Goal: Information Seeking & Learning: Find specific fact

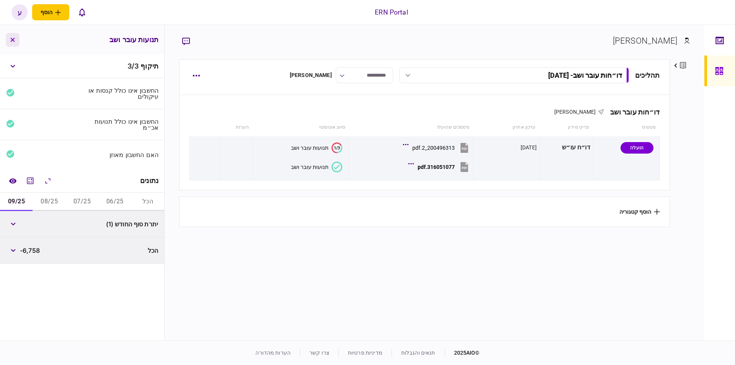
click at [11, 36] on button "button" at bounding box center [13, 40] width 14 height 14
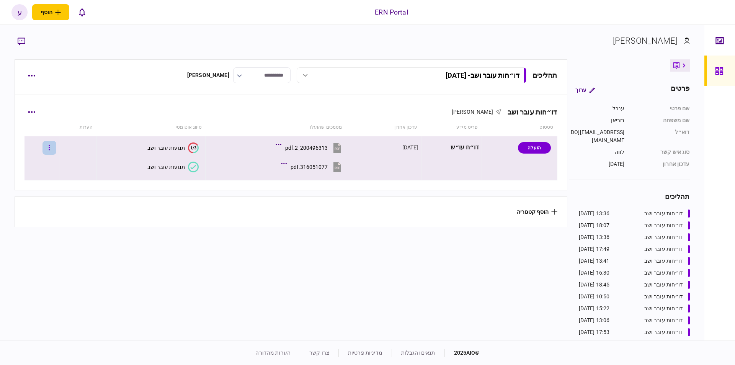
click at [56, 144] on button "button" at bounding box center [49, 148] width 14 height 14
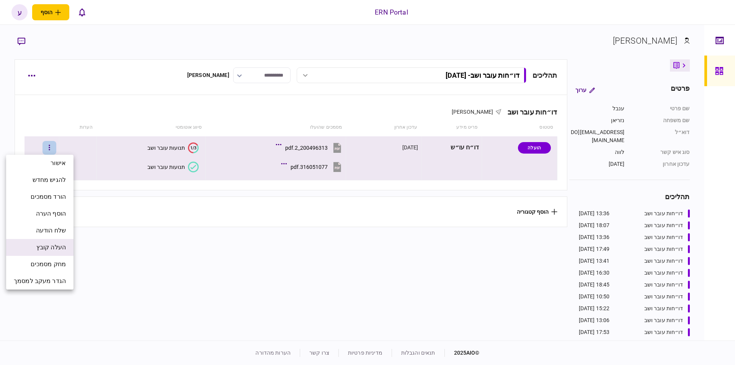
click at [59, 243] on span "העלה קובץ" at bounding box center [50, 247] width 29 height 9
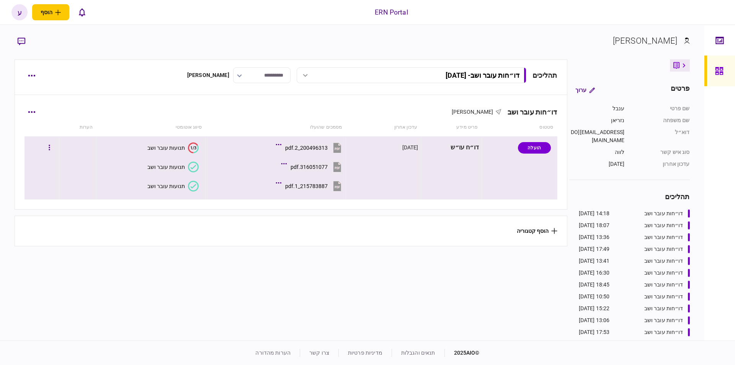
click at [156, 187] on div "תנועות עובר ושב" at bounding box center [166, 186] width 38 height 6
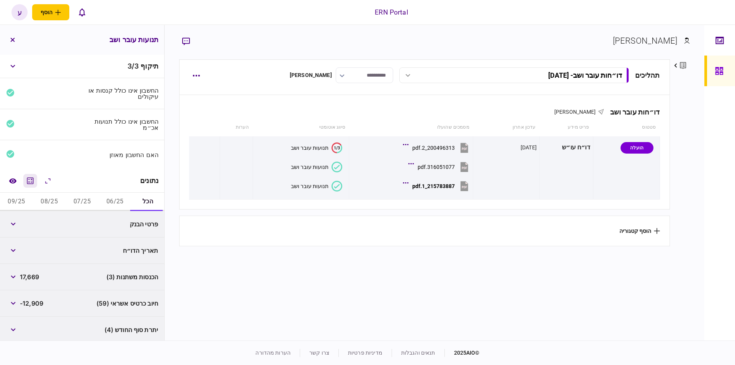
click at [28, 184] on button "מחשבון" at bounding box center [30, 181] width 14 height 14
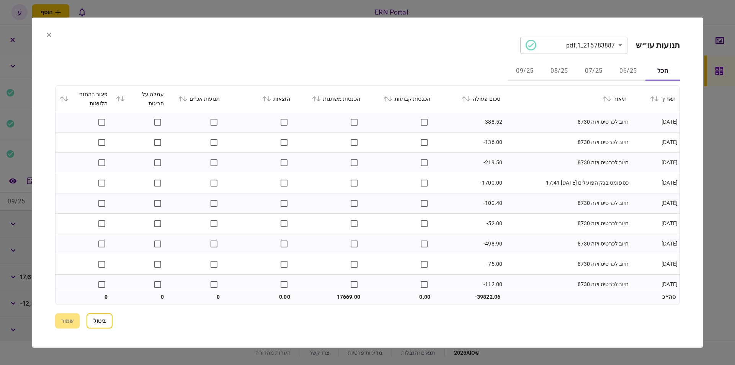
click at [627, 70] on button "06/25" at bounding box center [628, 71] width 34 height 18
click at [472, 101] on button at bounding box center [466, 98] width 11 height 5
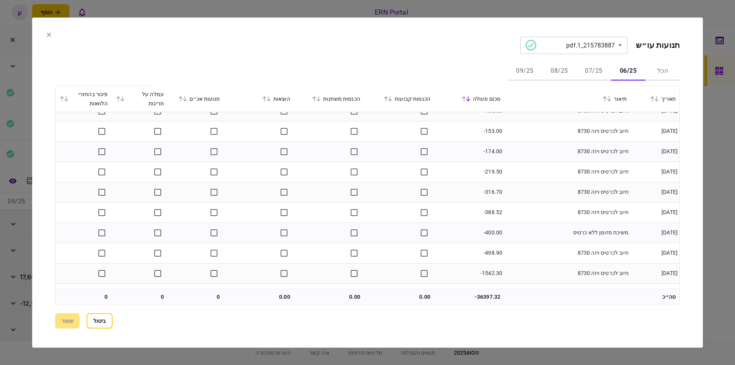
scroll to position [189, 0]
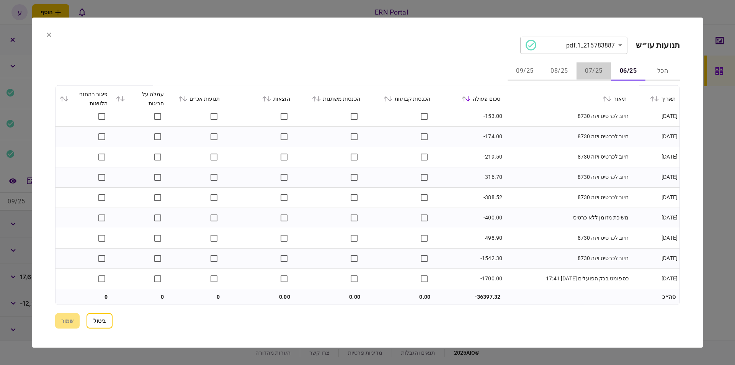
click at [579, 70] on button "07/25" at bounding box center [593, 71] width 34 height 18
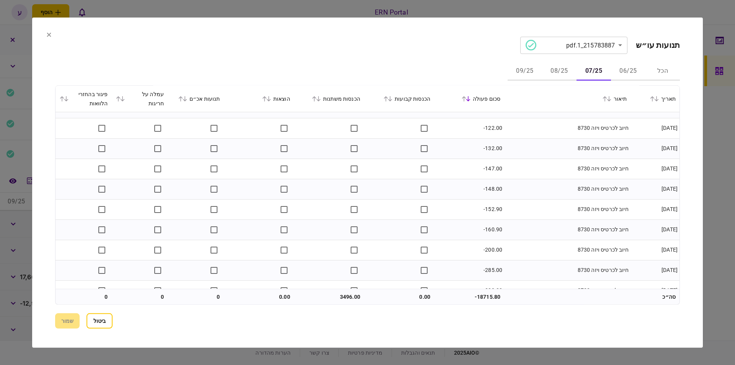
scroll to position [352, 0]
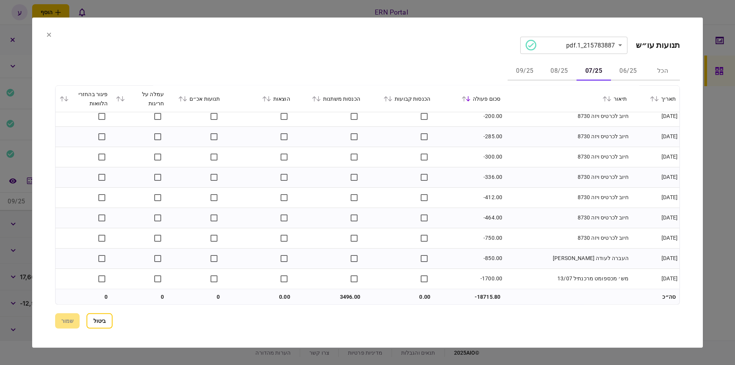
click at [566, 70] on button "08/25" at bounding box center [559, 71] width 34 height 18
click at [525, 66] on button "09/25" at bounding box center [525, 71] width 34 height 18
click at [91, 319] on button "ביטול" at bounding box center [99, 320] width 26 height 15
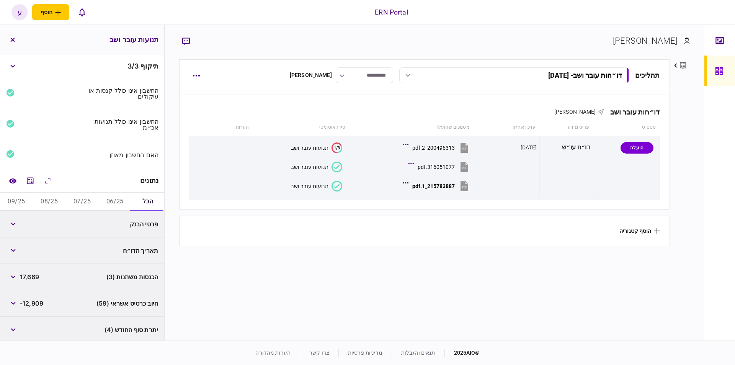
click at [111, 196] on button "06/25" at bounding box center [114, 202] width 33 height 18
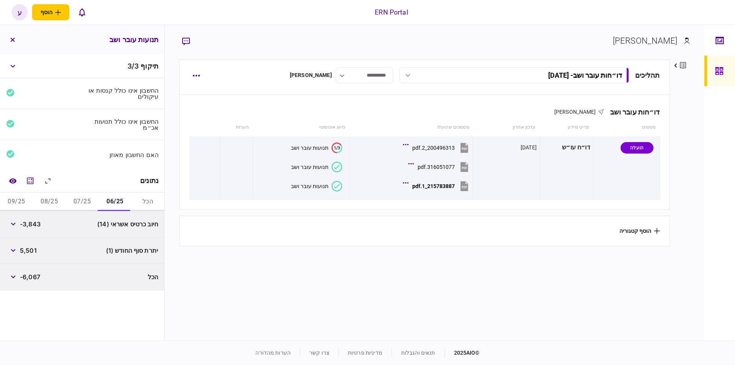
click at [38, 223] on span "-3,843" at bounding box center [30, 223] width 21 height 9
click at [38, 222] on span "-3,843" at bounding box center [30, 223] width 21 height 9
click at [31, 248] on span "5,501" at bounding box center [28, 250] width 17 height 9
copy span "5,501"
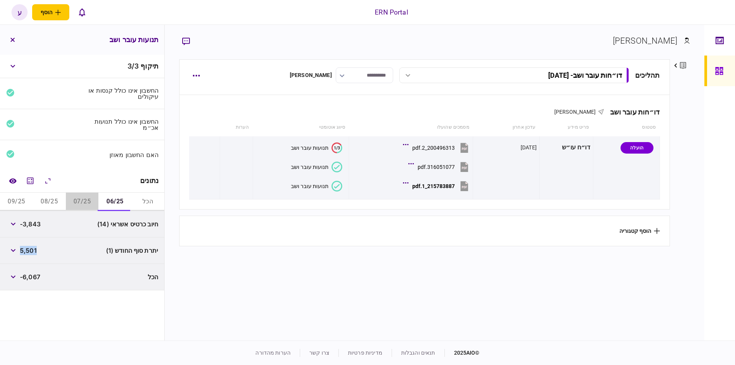
click at [75, 199] on button "07/25" at bounding box center [82, 202] width 33 height 18
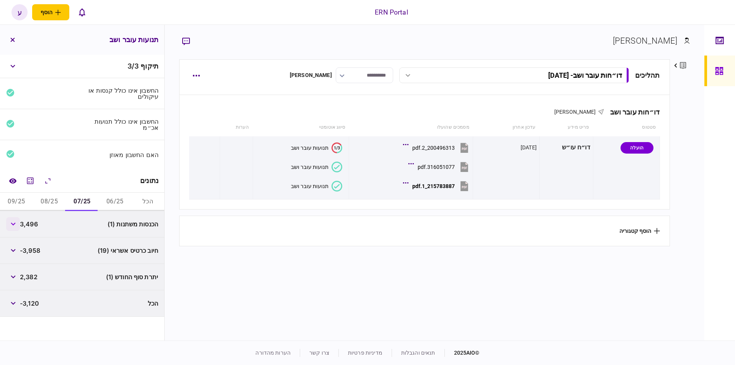
click at [18, 221] on button "button" at bounding box center [13, 224] width 14 height 14
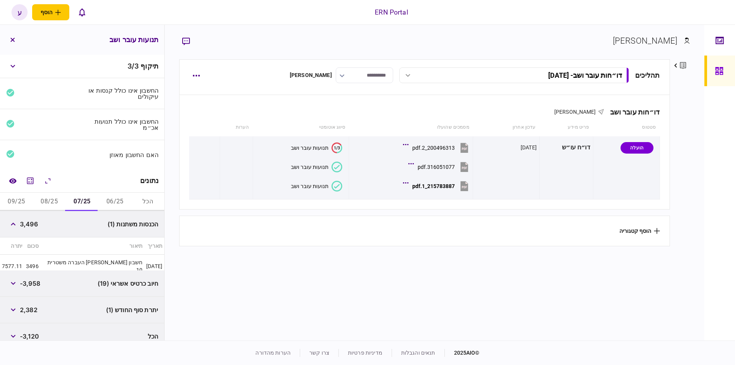
click at [26, 223] on span "3,496" at bounding box center [29, 223] width 18 height 9
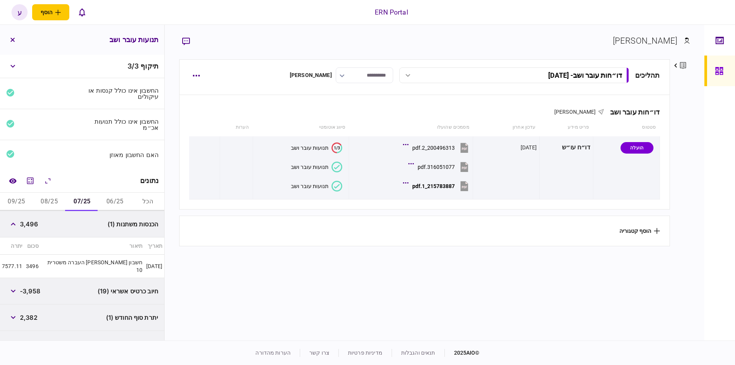
click at [26, 223] on span "3,496" at bounding box center [29, 223] width 18 height 9
copy span "3,496"
click at [30, 313] on span "2,382" at bounding box center [29, 317] width 18 height 9
click at [31, 313] on span "2,382" at bounding box center [29, 317] width 18 height 9
copy span "2,382"
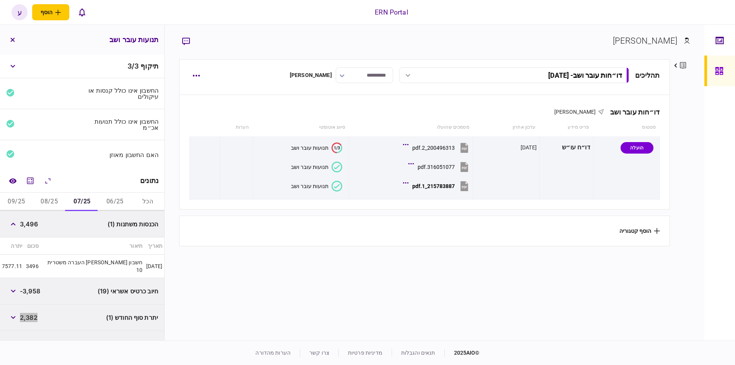
scroll to position [8, 0]
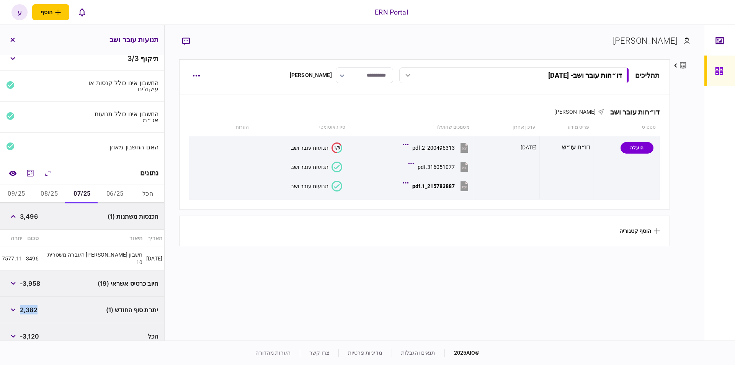
click at [59, 194] on button "08/25" at bounding box center [49, 194] width 33 height 18
click at [33, 216] on span "9,125" at bounding box center [28, 216] width 16 height 9
copy span "9,125"
click at [29, 305] on span "840" at bounding box center [26, 309] width 12 height 9
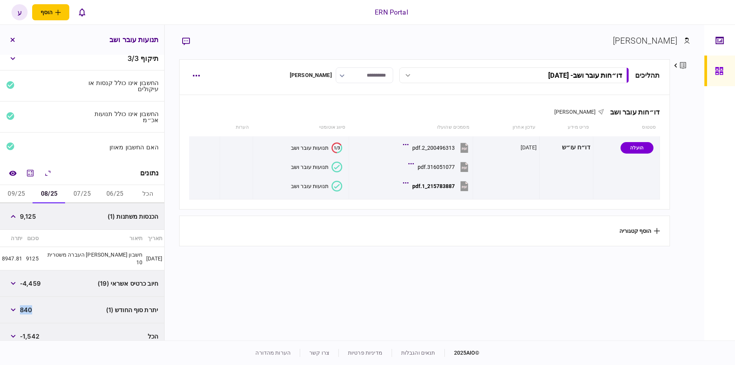
click at [29, 305] on span "840" at bounding box center [26, 309] width 12 height 9
copy span "840"
click at [28, 192] on button "09/25" at bounding box center [16, 194] width 33 height 18
click at [35, 219] on span "5,048" at bounding box center [29, 216] width 18 height 9
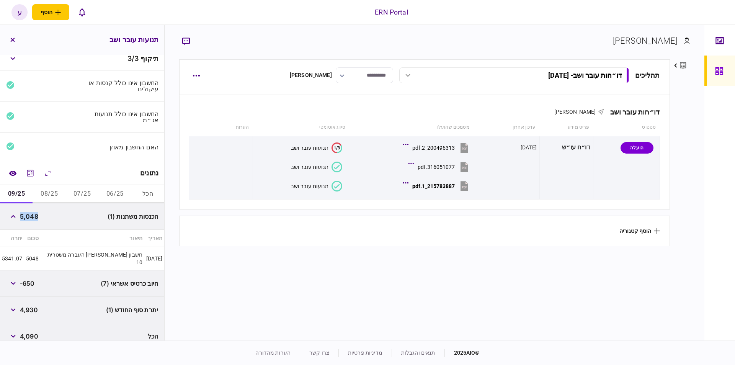
copy span "5,048"
click at [22, 303] on div "4,930" at bounding box center [22, 310] width 32 height 14
click at [42, 304] on div "יתרת סוף החודש (1) 4,930" at bounding box center [82, 310] width 164 height 26
click at [38, 305] on span "4,930" at bounding box center [29, 309] width 18 height 9
click at [37, 305] on span "4,930" at bounding box center [29, 309] width 18 height 9
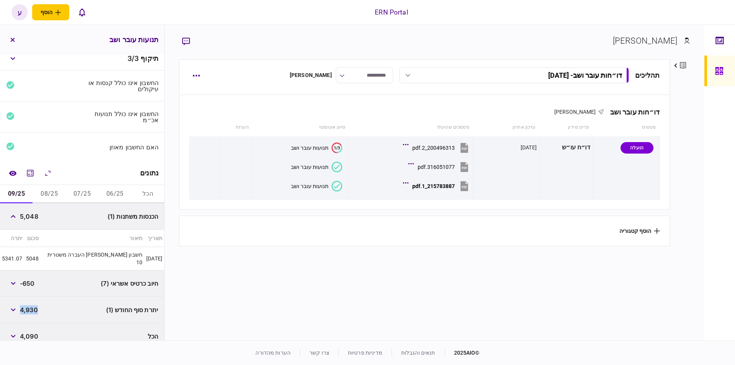
copy span "4,930"
